Goal: Information Seeking & Learning: Check status

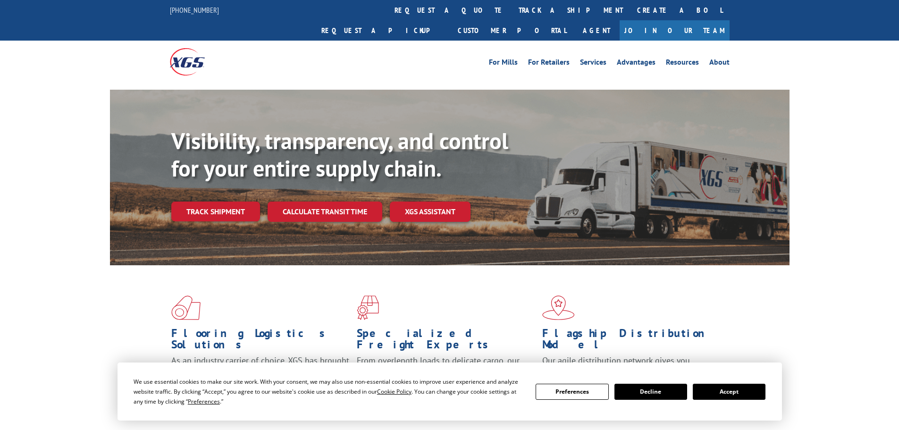
click at [220, 213] on div "Visibility, transparency, and control for your entire supply chain. Track shipm…" at bounding box center [480, 193] width 618 height 132
click at [221, 201] on link "Track shipment" at bounding box center [215, 211] width 89 height 20
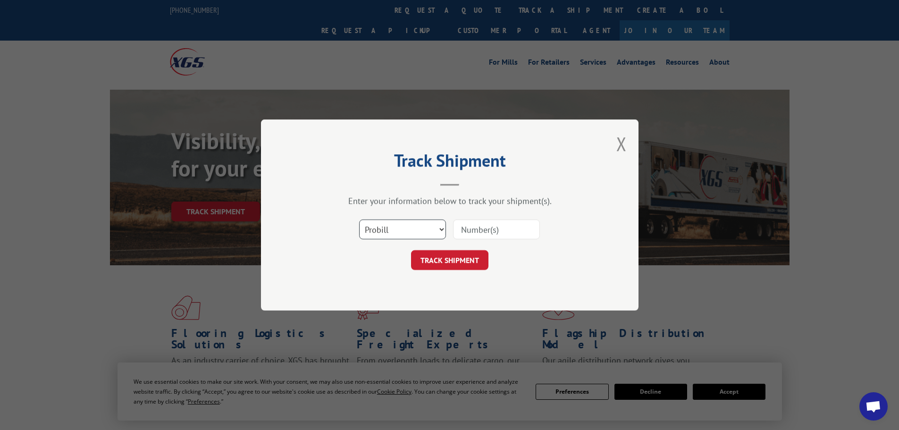
click at [414, 222] on select "Select category... Probill BOL PO" at bounding box center [402, 229] width 87 height 20
select select "po"
click at [359, 219] on select "Select category... Probill BOL PO" at bounding box center [402, 229] width 87 height 20
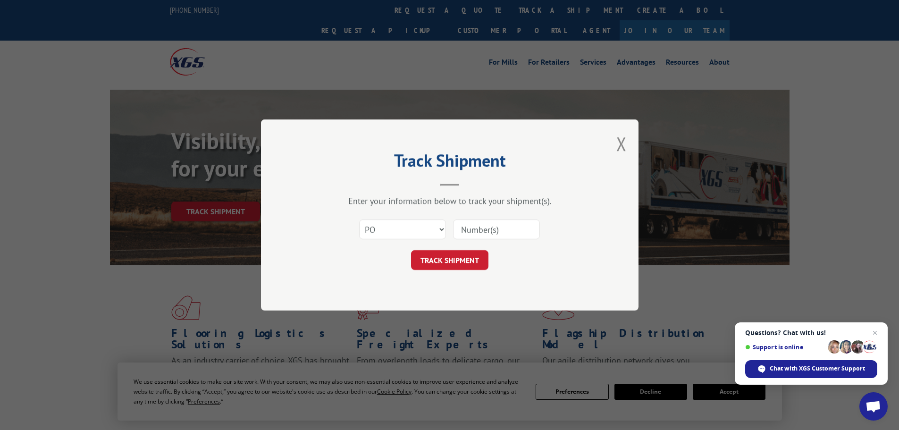
click at [484, 237] on input at bounding box center [496, 229] width 87 height 20
paste input "55531093"
type input "55531093"
click at [467, 256] on button "TRACK SHIPMENT" at bounding box center [449, 260] width 77 height 20
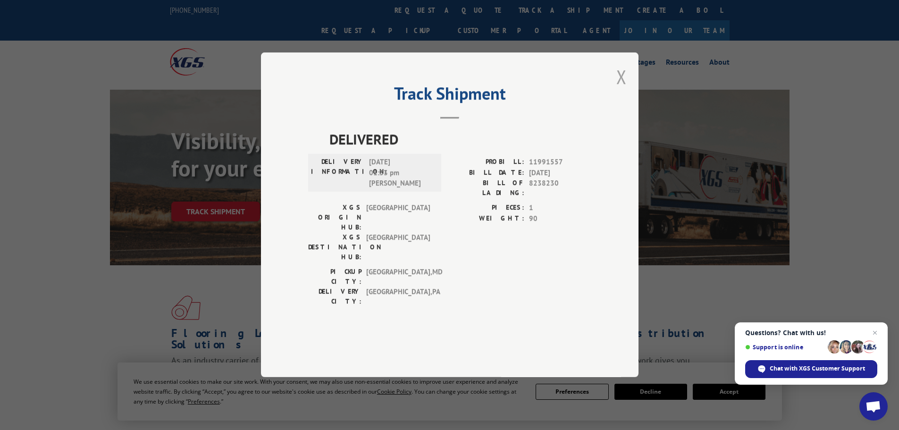
click at [620, 89] on button "Close modal" at bounding box center [621, 76] width 10 height 25
